Goal: Information Seeking & Learning: Learn about a topic

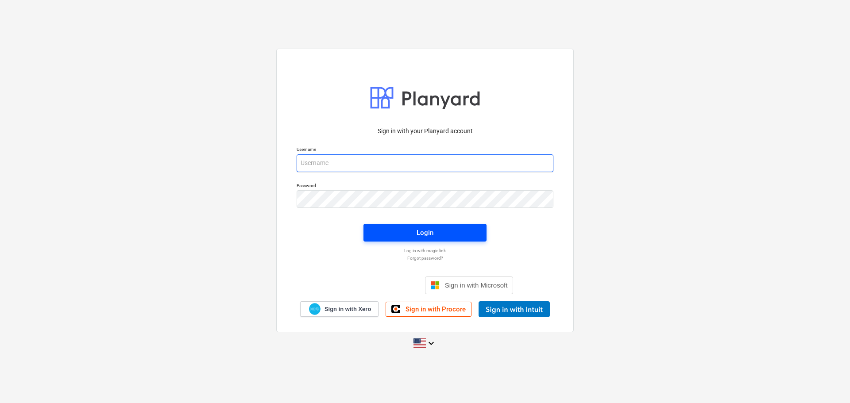
type input "[PERSON_NAME][EMAIL_ADDRESS][DOMAIN_NAME]"
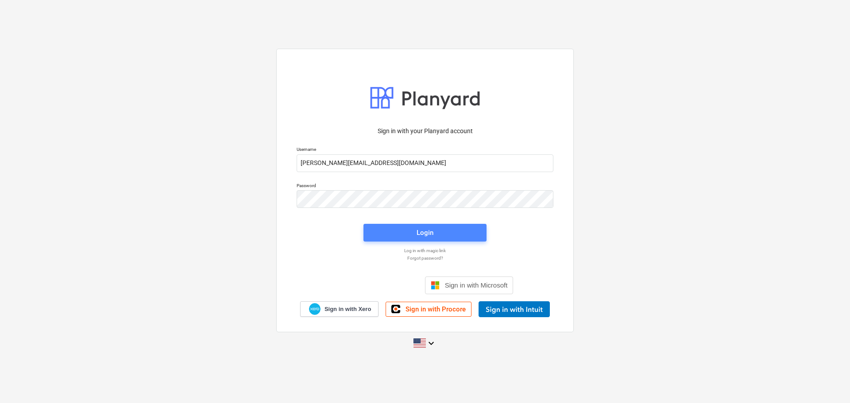
click at [413, 235] on span "Login" at bounding box center [425, 233] width 102 height 12
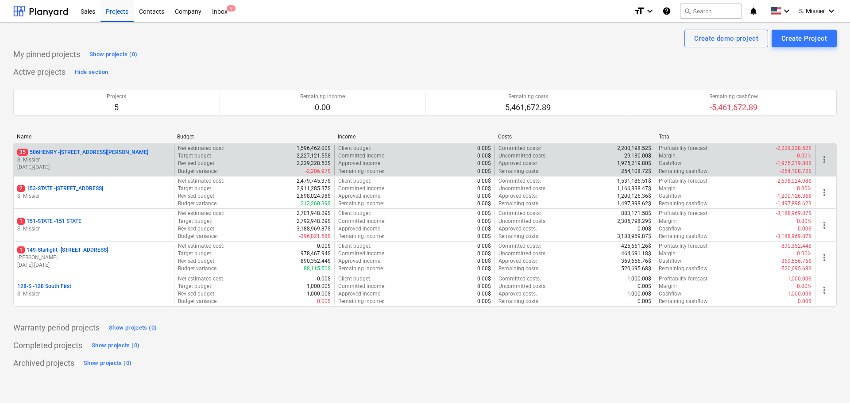
click at [55, 153] on p "35 [STREET_ADDRESS][PERSON_NAME]" at bounding box center [82, 153] width 131 height 8
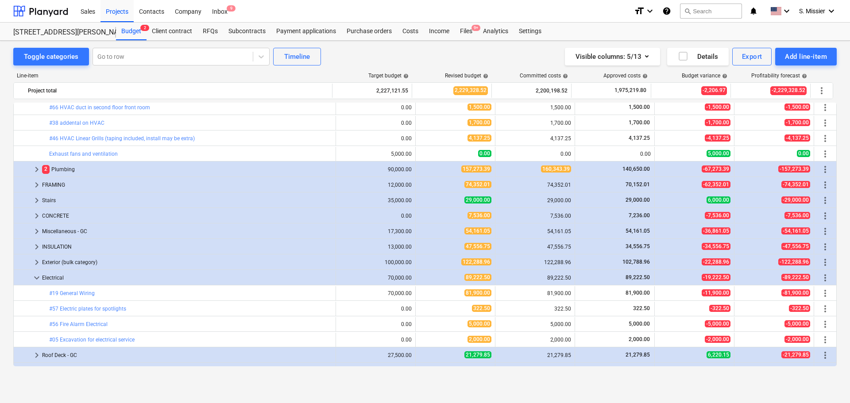
scroll to position [808, 0]
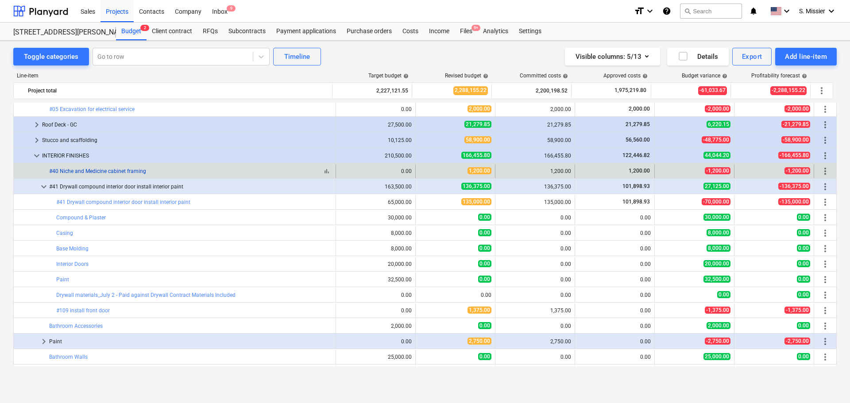
click at [94, 170] on link "#40 Niche and Medicine cabinet framing" at bounding box center [97, 171] width 97 height 6
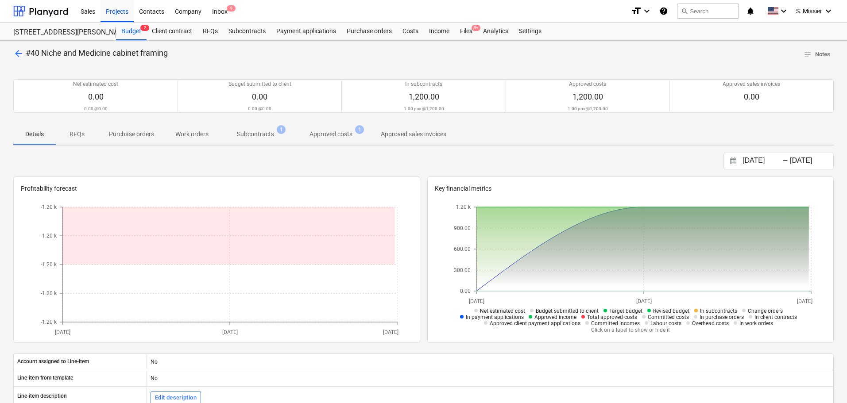
click at [335, 129] on span "Approved costs 1" at bounding box center [331, 134] width 78 height 16
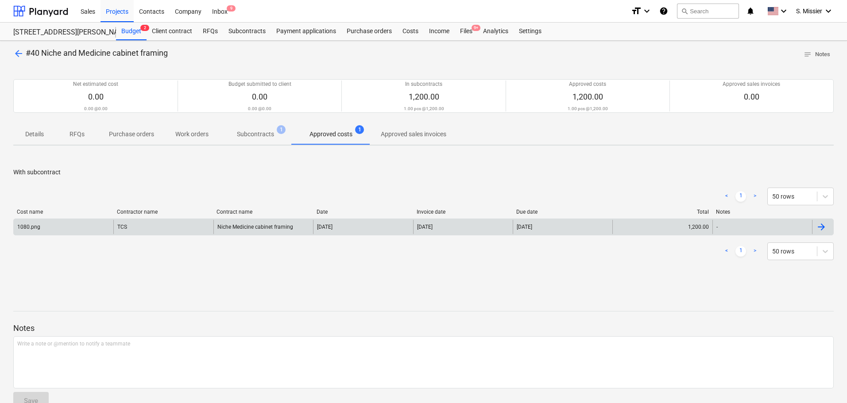
click at [32, 227] on div "1080.png" at bounding box center [28, 227] width 23 height 6
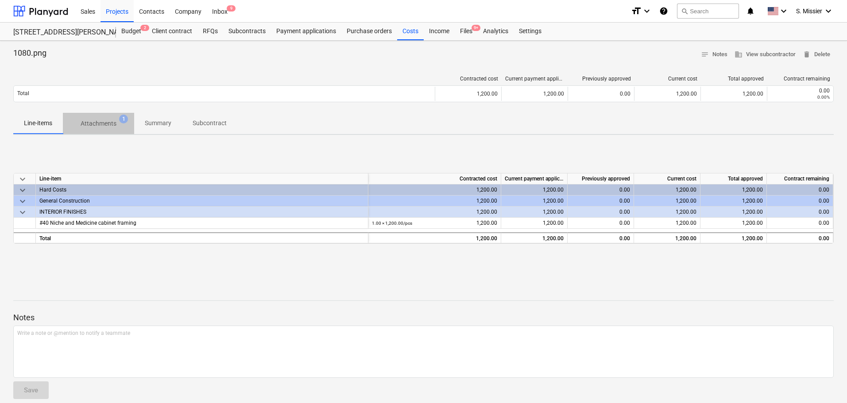
click at [108, 121] on p "Attachments" at bounding box center [99, 123] width 36 height 9
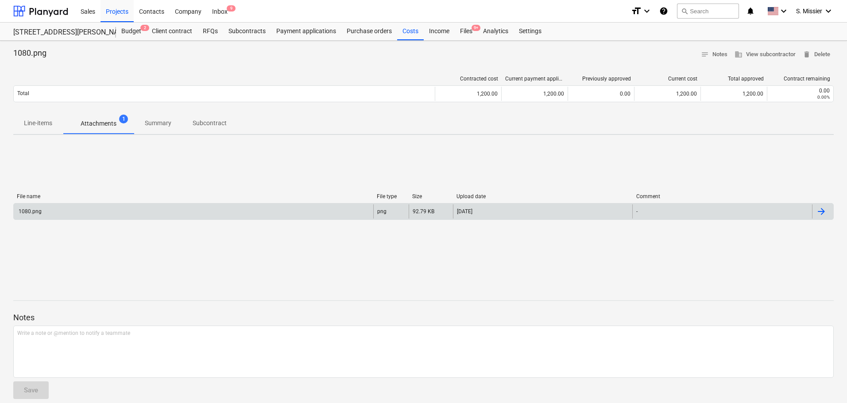
click at [32, 211] on div "1080.png" at bounding box center [29, 212] width 24 height 6
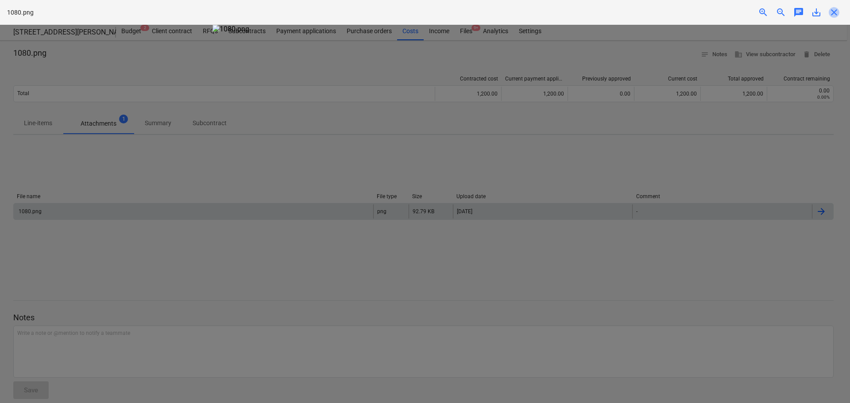
click at [838, 10] on span "close" at bounding box center [834, 12] width 11 height 11
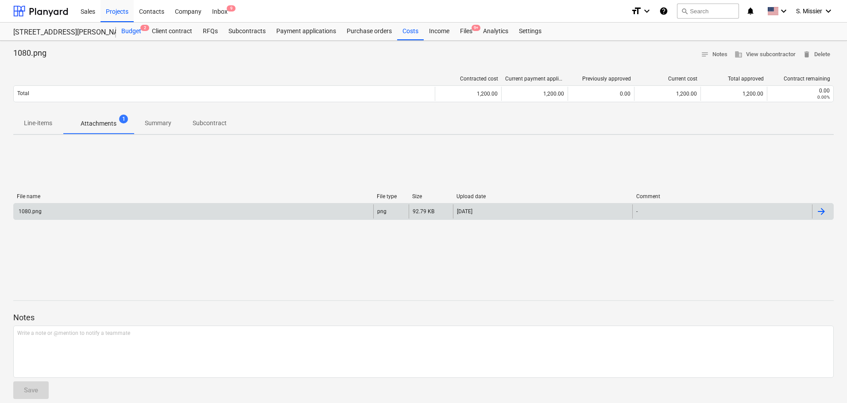
click at [133, 36] on div "Budget 2" at bounding box center [131, 32] width 31 height 18
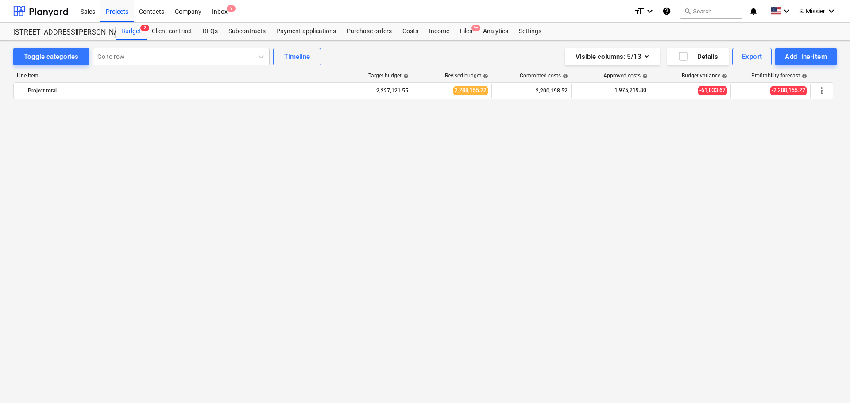
scroll to position [6, 0]
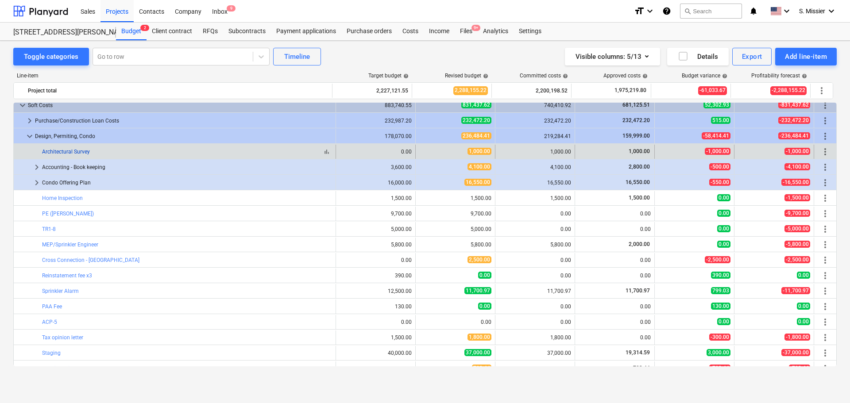
click at [79, 150] on link "Architectural Survey" at bounding box center [66, 152] width 48 height 6
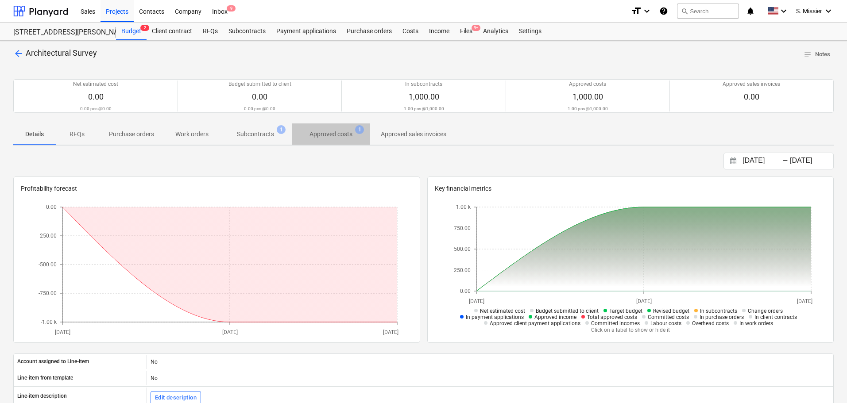
click at [317, 137] on p "Approved costs" at bounding box center [330, 134] width 43 height 9
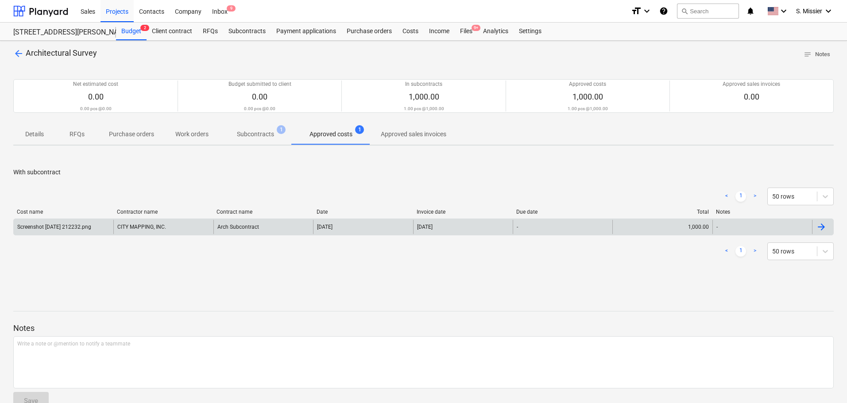
click at [60, 228] on div "Screenshot [DATE] 212232.png" at bounding box center [54, 227] width 74 height 6
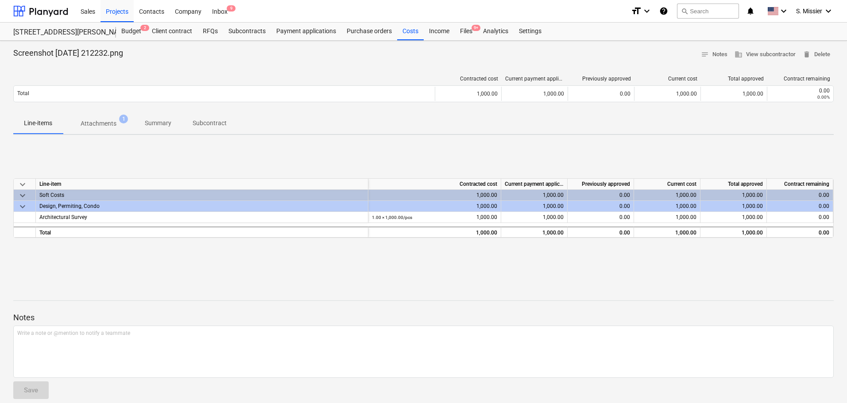
click at [100, 124] on p "Attachments" at bounding box center [99, 123] width 36 height 9
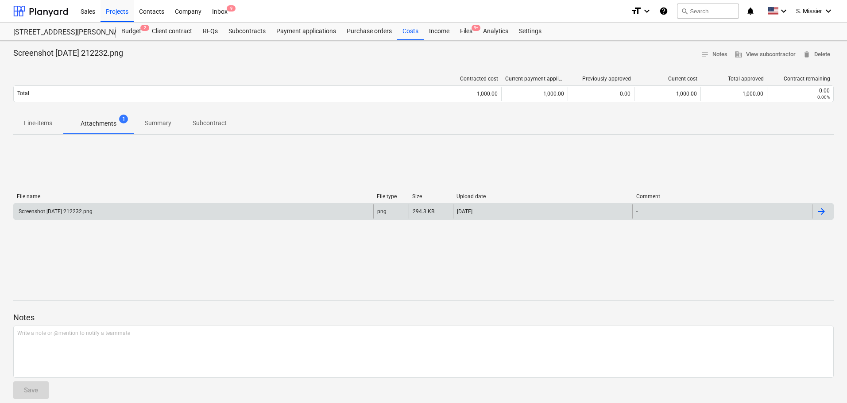
click at [26, 213] on div "Screenshot [DATE] 212232.png" at bounding box center [54, 212] width 75 height 6
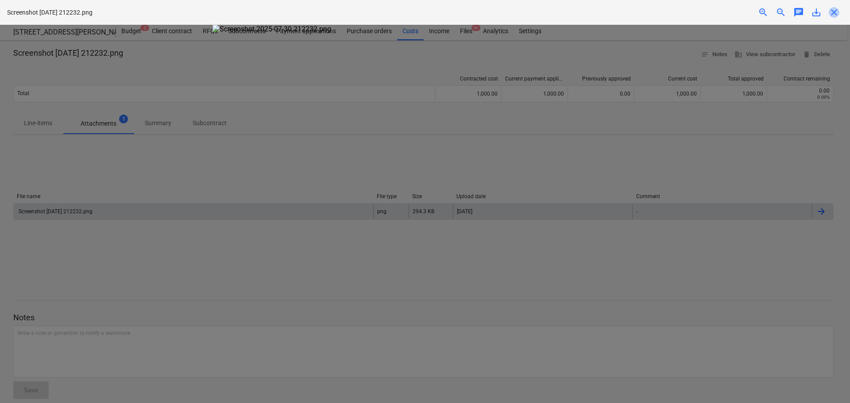
click at [834, 14] on span "close" at bounding box center [834, 12] width 11 height 11
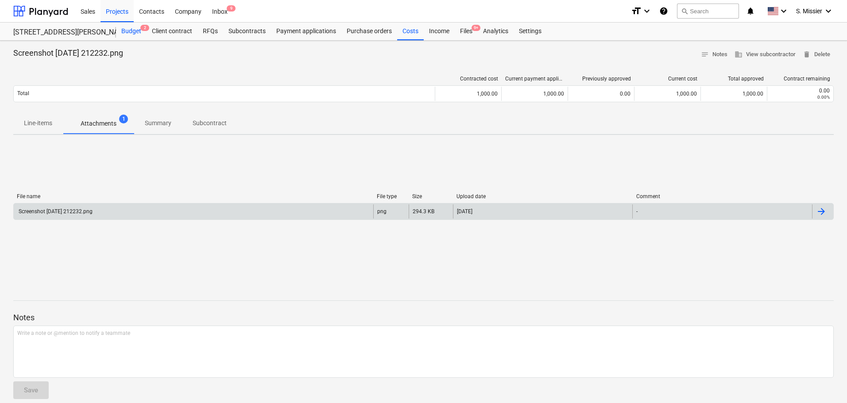
click at [135, 30] on div "Budget 2" at bounding box center [131, 32] width 31 height 18
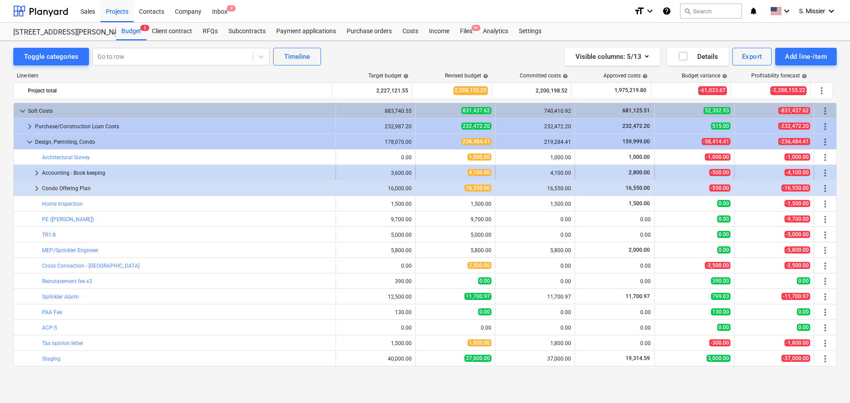
scroll to position [6, 0]
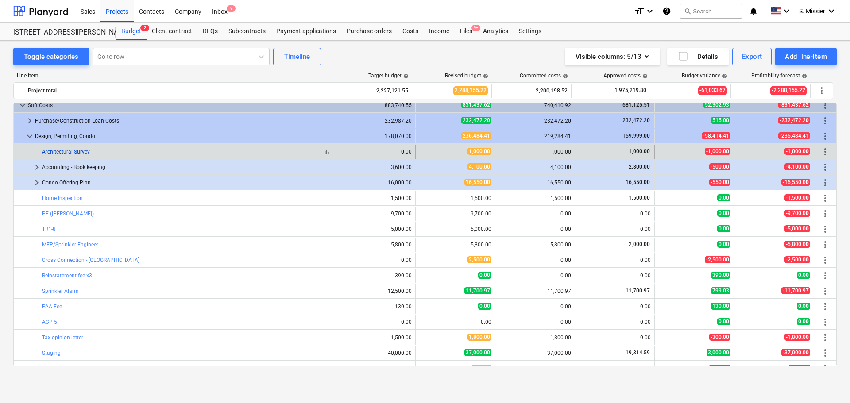
click at [68, 152] on link "Architectural Survey" at bounding box center [66, 152] width 48 height 6
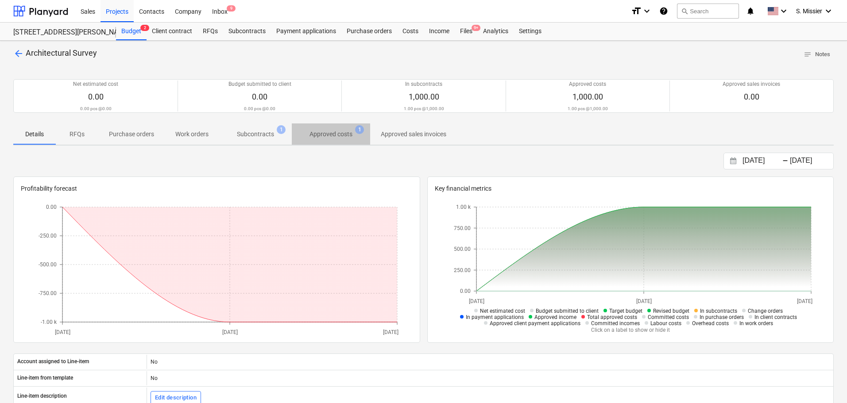
click at [334, 134] on p "Approved costs" at bounding box center [330, 134] width 43 height 9
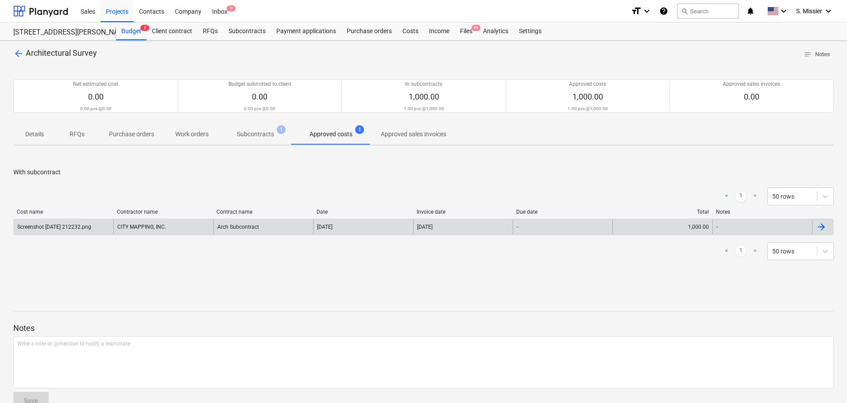
click at [43, 228] on div "Screenshot [DATE] 212232.png" at bounding box center [54, 227] width 74 height 6
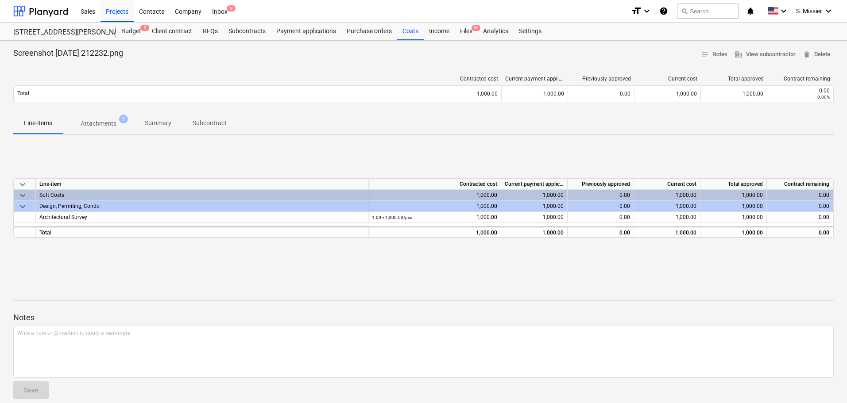
click at [95, 122] on p "Attachments" at bounding box center [99, 123] width 36 height 9
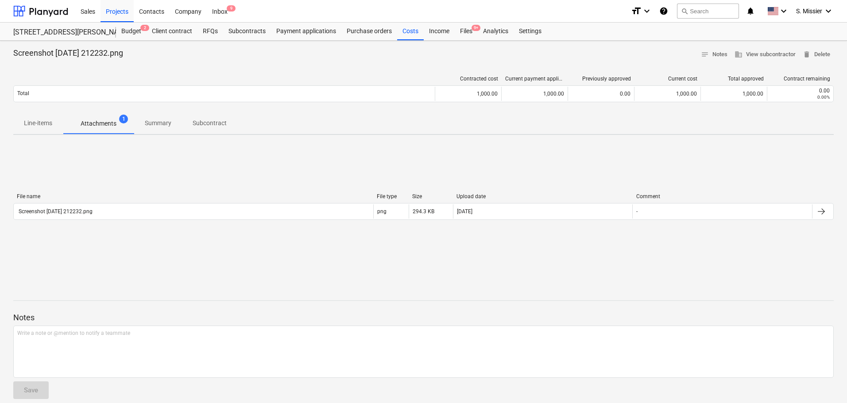
click at [95, 127] on p "Attachments" at bounding box center [99, 123] width 36 height 9
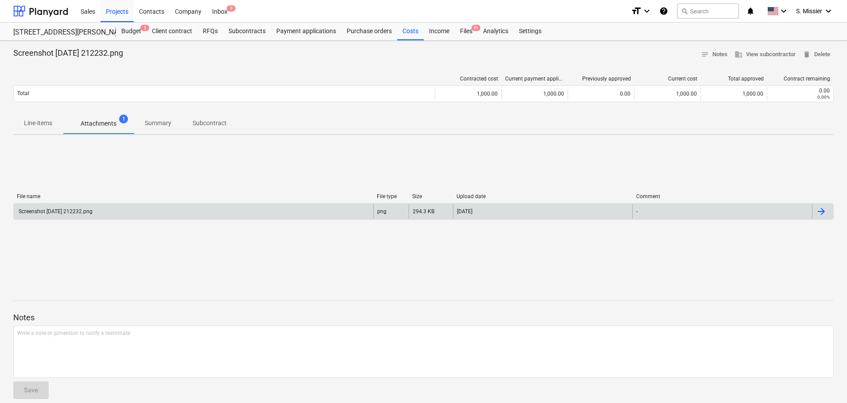
click at [44, 213] on div "Screenshot [DATE] 212232.png" at bounding box center [54, 212] width 75 height 6
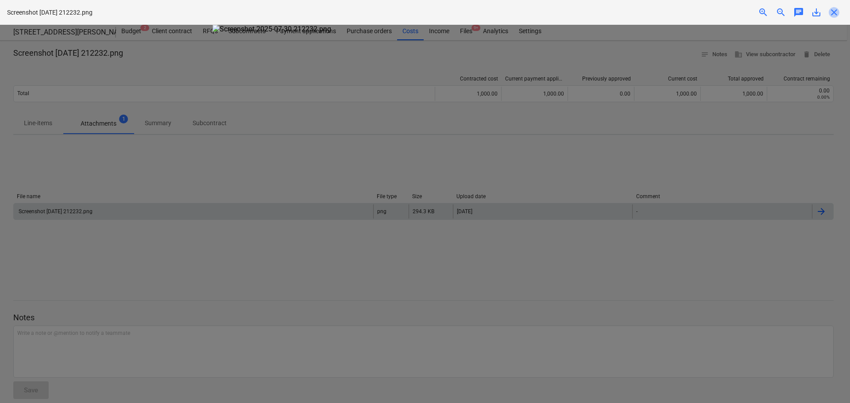
click at [831, 13] on span "close" at bounding box center [834, 12] width 11 height 11
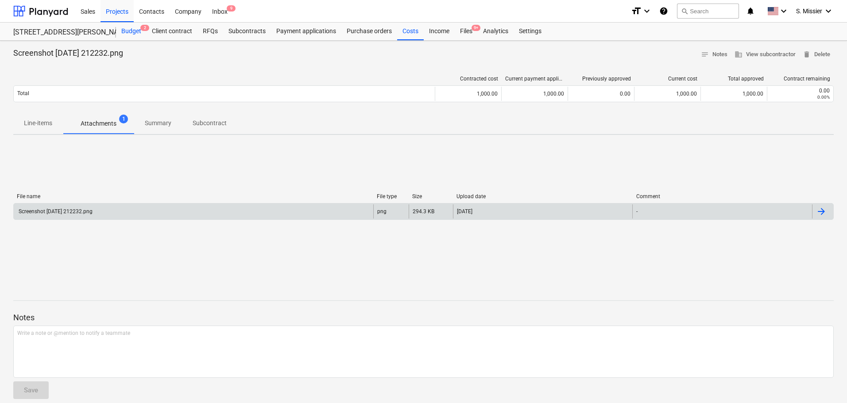
click at [134, 31] on div "Budget 2" at bounding box center [131, 32] width 31 height 18
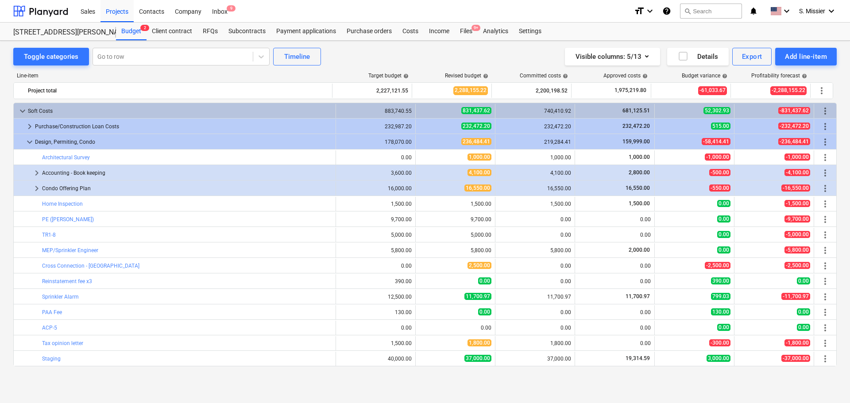
scroll to position [6, 0]
